Goal: Transaction & Acquisition: Book appointment/travel/reservation

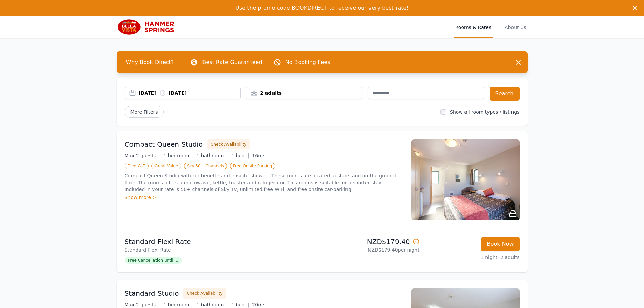
click at [293, 92] on div "2 adults" at bounding box center [304, 93] width 116 height 7
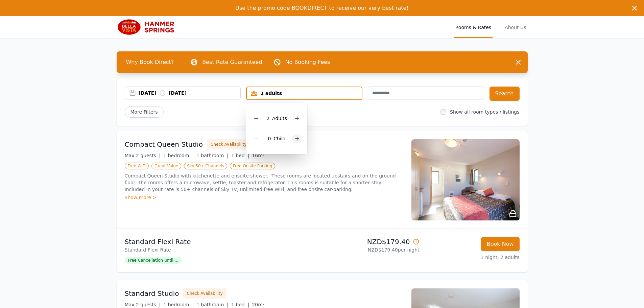
click at [296, 138] on icon at bounding box center [296, 138] width 5 height 5
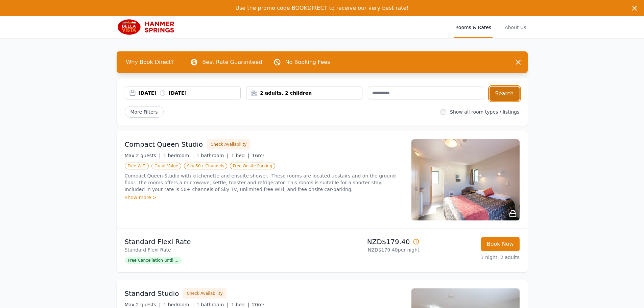
click at [505, 93] on button "Search" at bounding box center [504, 94] width 30 height 14
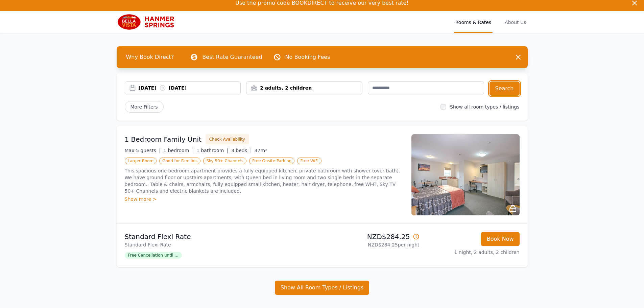
scroll to position [85, 0]
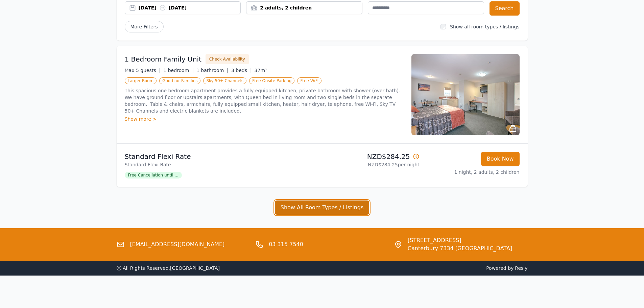
click at [314, 207] on button "Show All Room Types / Listings" at bounding box center [322, 207] width 95 height 14
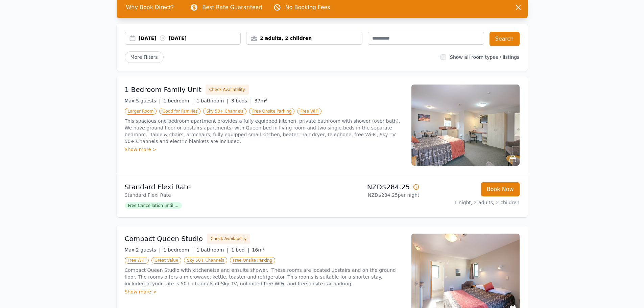
scroll to position [0, 0]
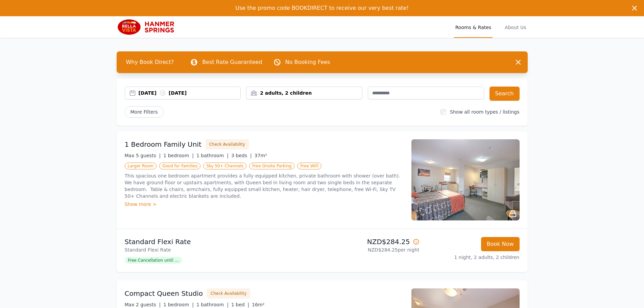
click at [168, 261] on span "Free Cancellation until ..." at bounding box center [153, 260] width 57 height 7
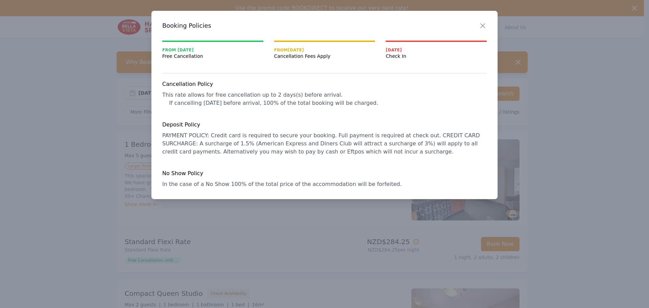
click at [486, 26] on icon "button" at bounding box center [483, 26] width 8 height 8
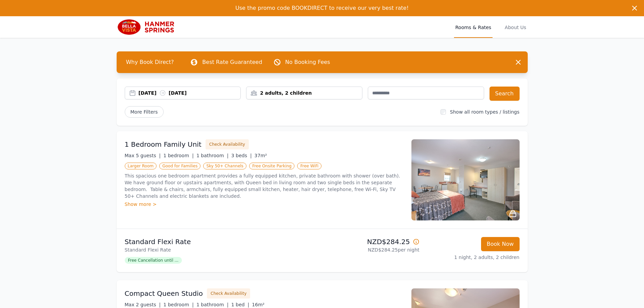
click at [484, 192] on img at bounding box center [465, 179] width 108 height 81
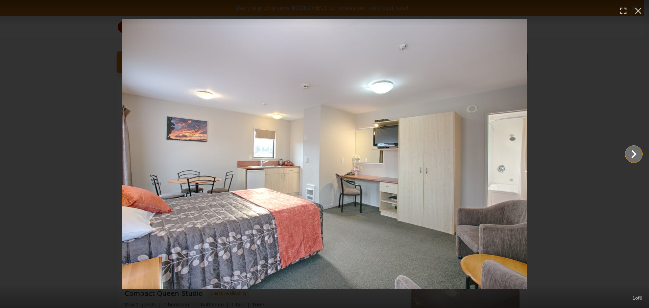
click at [634, 154] on icon "Show slide 2 of 6" at bounding box center [633, 154] width 5 height 8
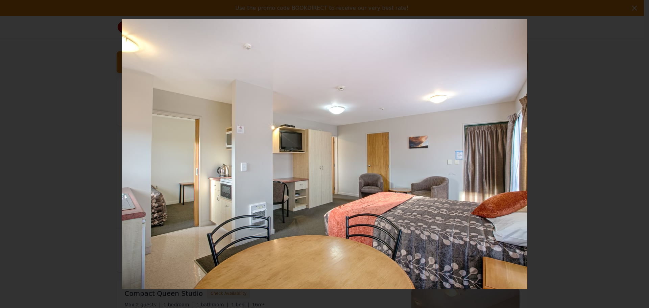
click at [634, 154] on icon "Show slide 3 of 6" at bounding box center [633, 154] width 5 height 8
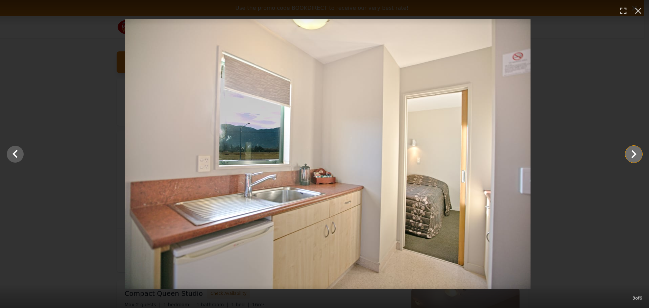
click at [634, 154] on icon "Show slide 4 of 6" at bounding box center [633, 154] width 5 height 8
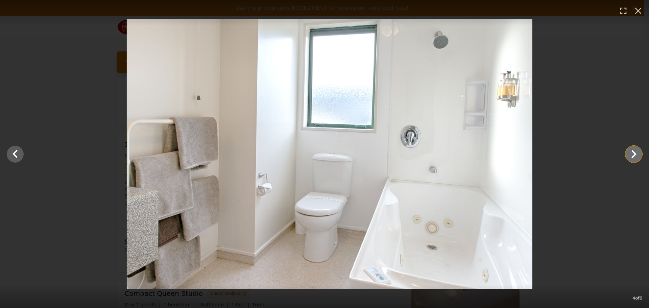
click at [634, 154] on icon "Show slide 5 of 6" at bounding box center [633, 154] width 5 height 8
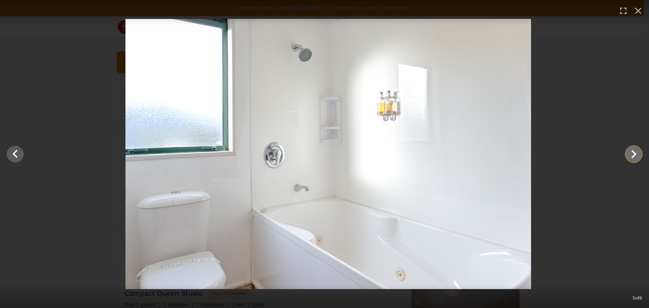
click at [634, 154] on icon "Show slide 6 of 6" at bounding box center [633, 154] width 5 height 8
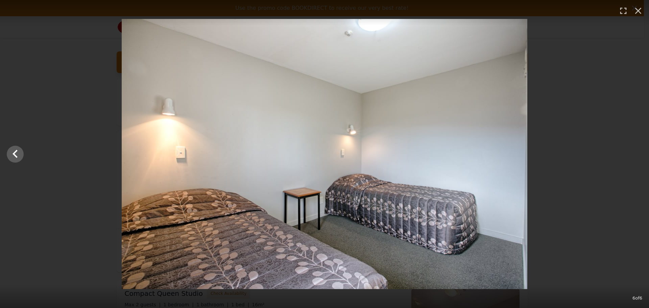
click at [634, 154] on div at bounding box center [324, 154] width 649 height 270
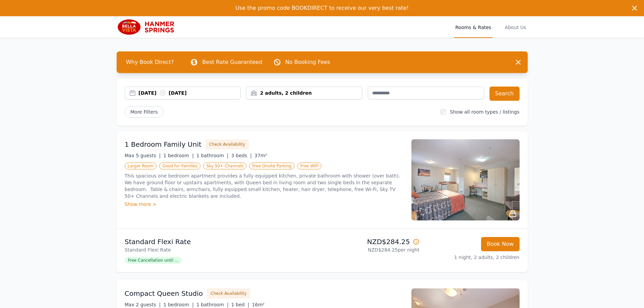
click at [442, 179] on img at bounding box center [465, 179] width 108 height 81
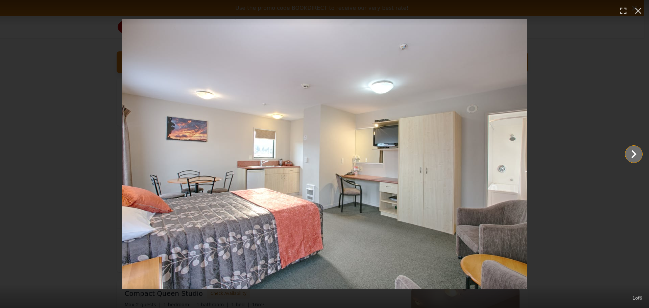
click at [630, 156] on icon "Show slide 2 of 6" at bounding box center [634, 154] width 16 height 16
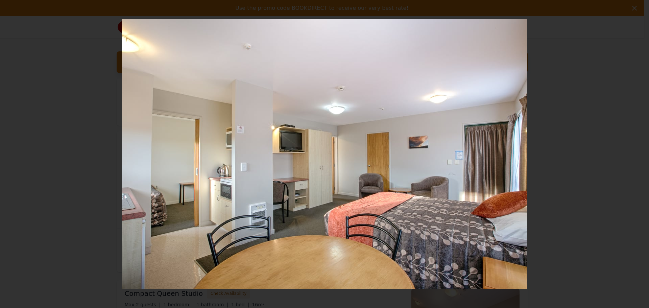
click at [630, 156] on icon "Show slide 3 of 6" at bounding box center [634, 154] width 16 height 16
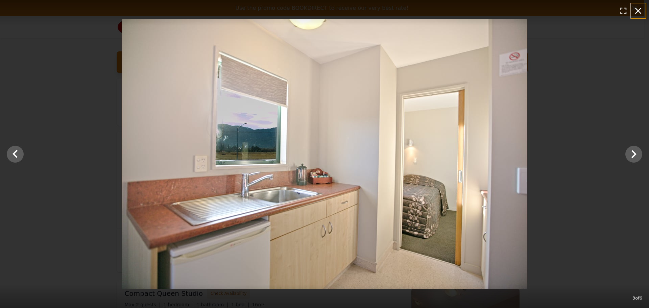
click at [639, 8] on icon "button" at bounding box center [638, 10] width 11 height 11
